Goal: Task Accomplishment & Management: Complete application form

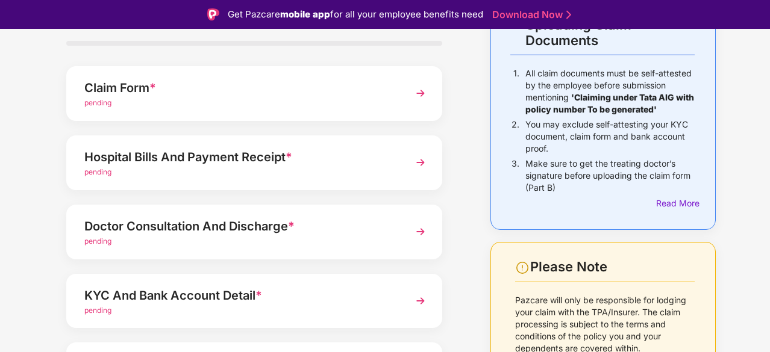
scroll to position [152, 0]
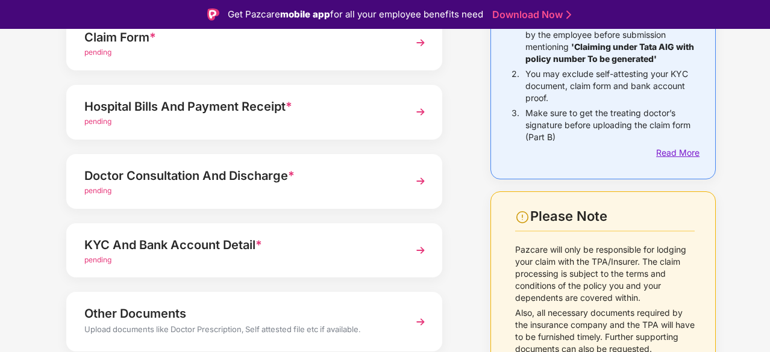
click at [679, 148] on div "Read More" at bounding box center [675, 152] width 39 height 13
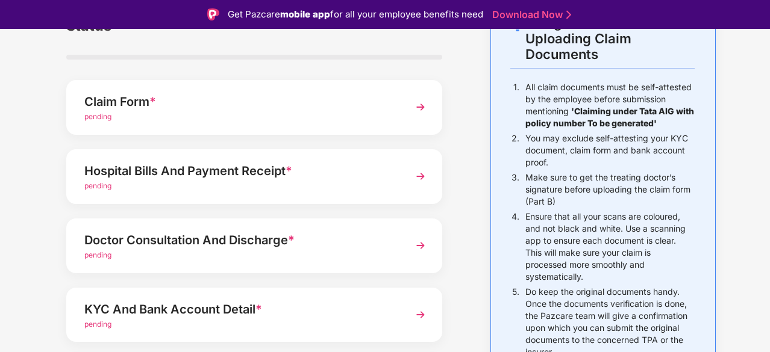
scroll to position [88, 0]
click at [410, 173] on img at bounding box center [421, 176] width 22 height 22
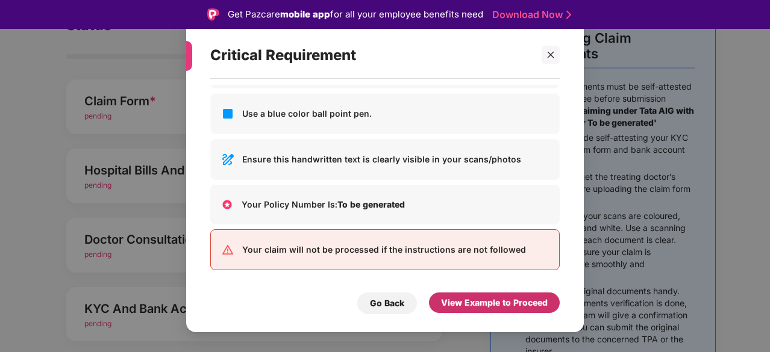
click at [463, 303] on div "View Example to Proceed" at bounding box center [494, 302] width 107 height 13
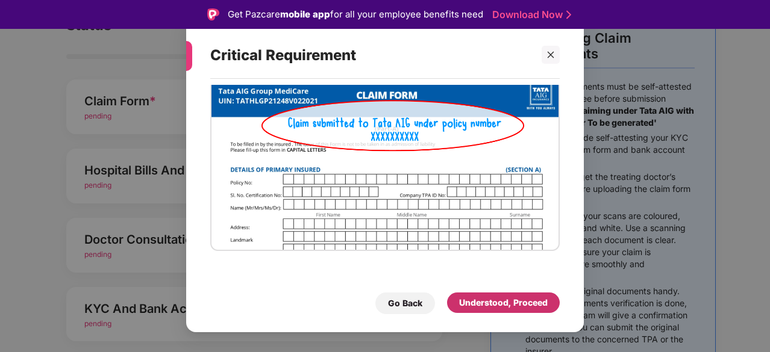
click at [463, 303] on div "Understood, Proceed" at bounding box center [503, 302] width 89 height 13
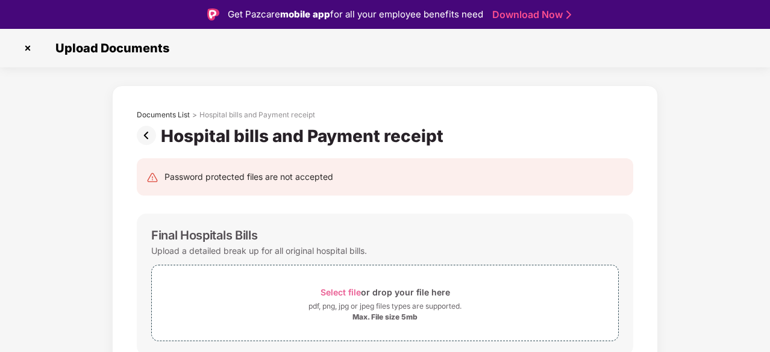
click at [147, 133] on img at bounding box center [149, 135] width 24 height 19
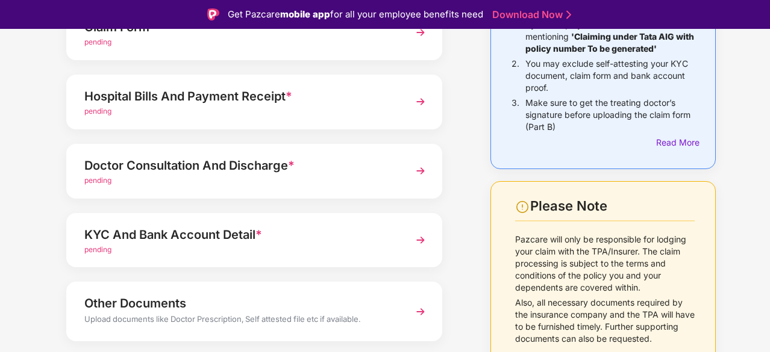
scroll to position [196, 0]
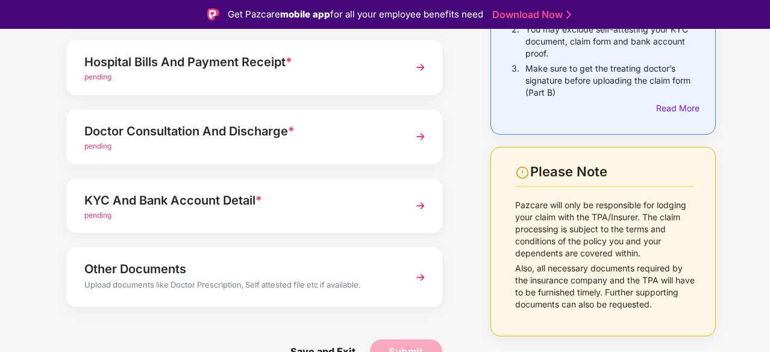
click at [256, 138] on div "Doctor Consultation And Discharge *" at bounding box center [239, 131] width 311 height 19
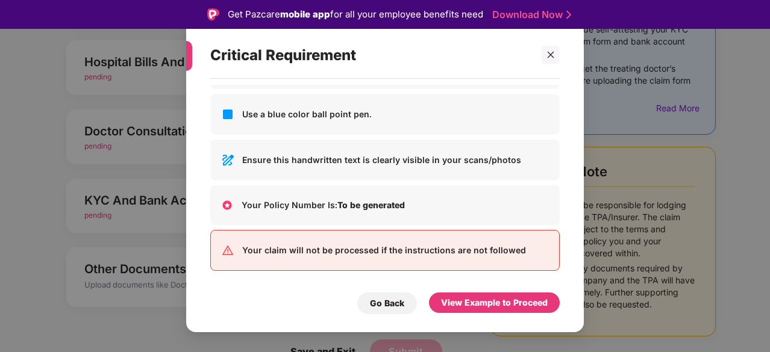
scroll to position [88, 0]
click at [481, 301] on div "View Example to Proceed" at bounding box center [494, 302] width 107 height 13
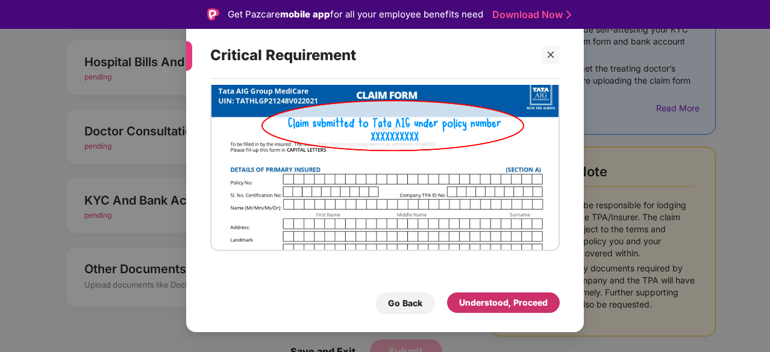
click at [474, 301] on div "Understood, Proceed" at bounding box center [503, 302] width 89 height 13
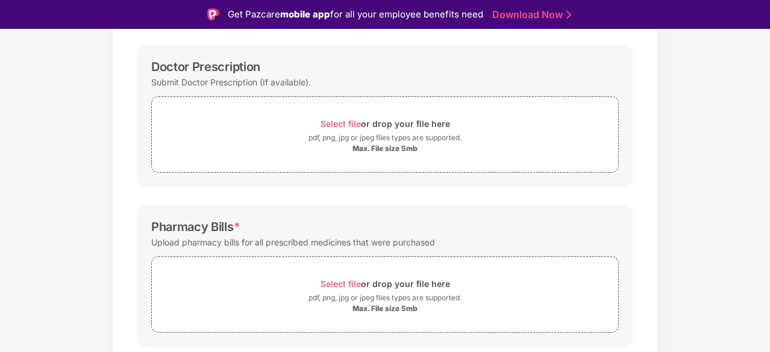
scroll to position [163, 0]
